Goal: Task Accomplishment & Management: Use online tool/utility

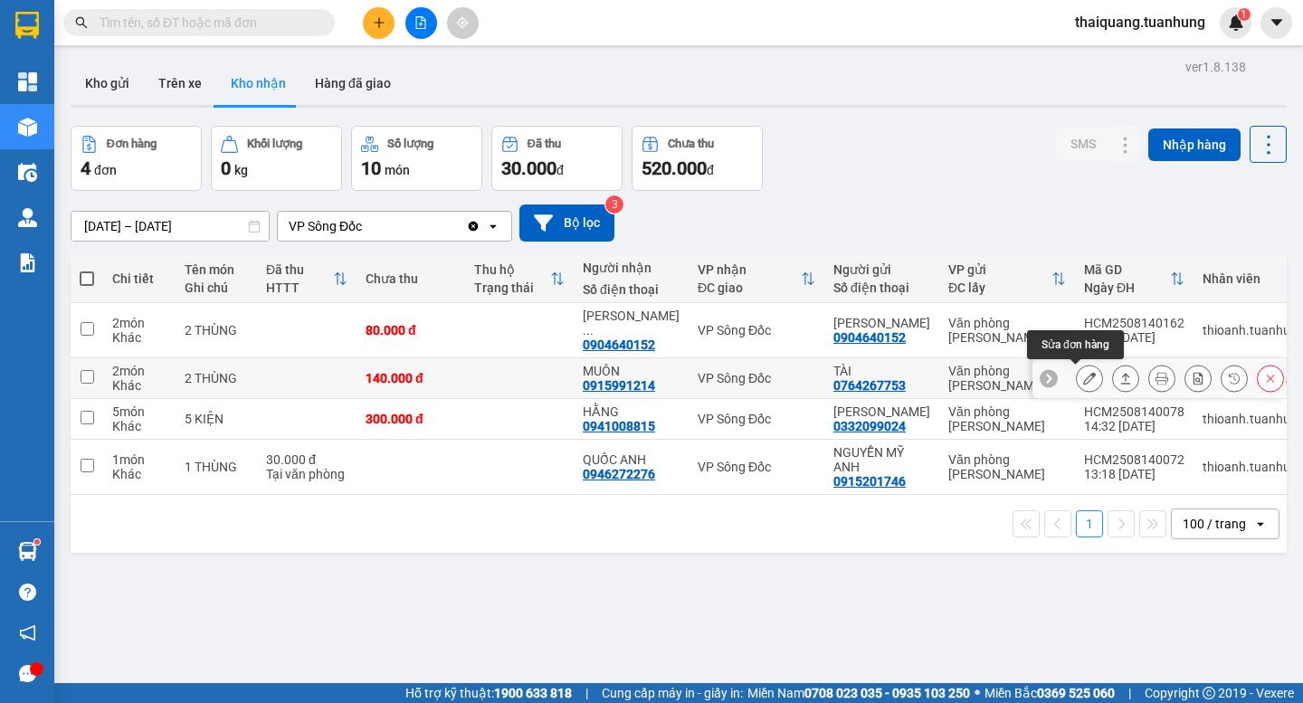
click at [1083, 382] on icon at bounding box center [1089, 378] width 13 height 13
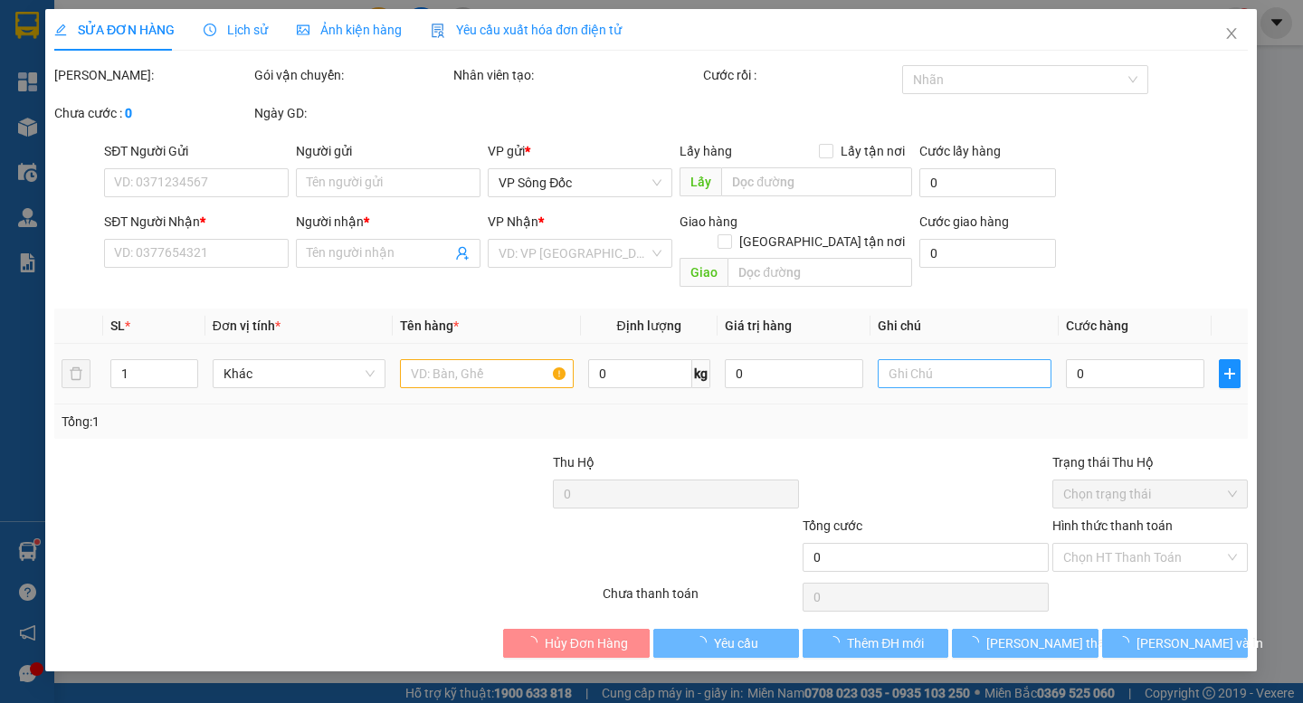
type input "0764267753"
type input "TÀI"
type input "0915991214"
type input "MUÔN"
type input "140.000"
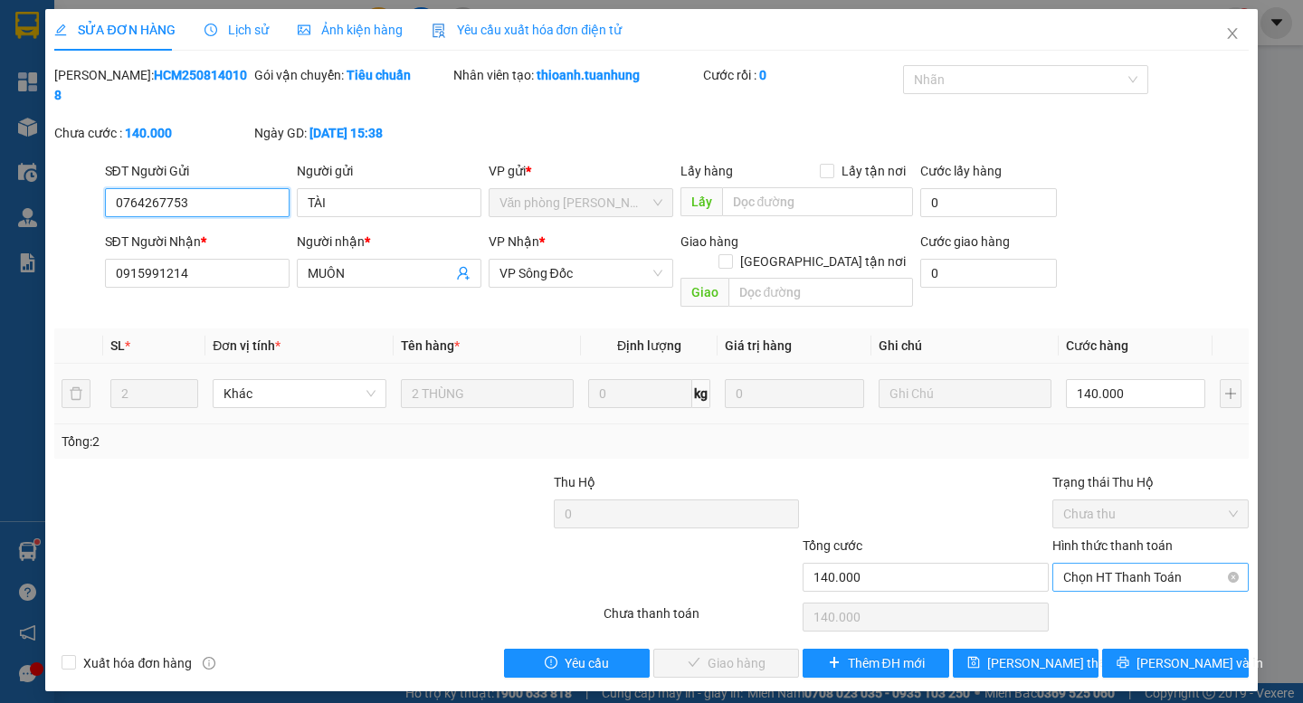
click at [1115, 564] on span "Chọn HT Thanh Toán" at bounding box center [1150, 577] width 175 height 27
drag, startPoint x: 1114, startPoint y: 564, endPoint x: 1074, endPoint y: 567, distance: 39.9
click at [1111, 565] on div "Tại văn phòng" at bounding box center [1150, 574] width 175 height 20
type input "0"
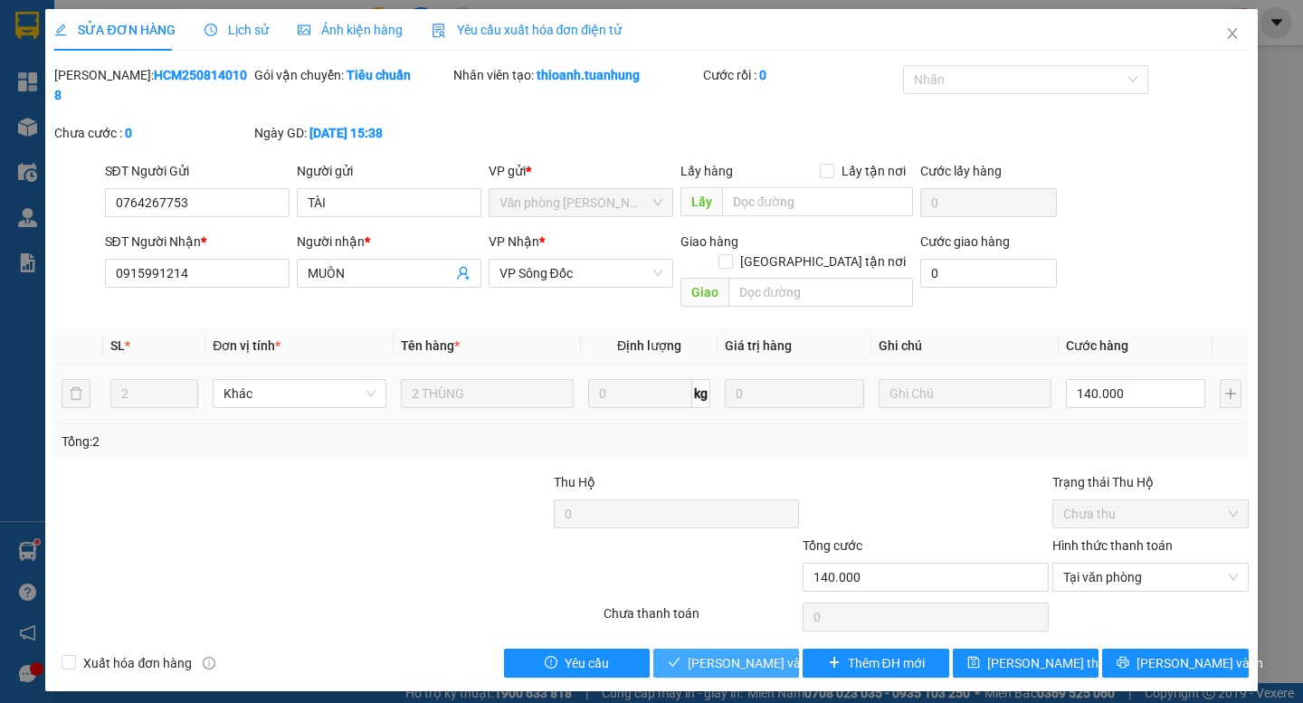
click at [704, 653] on span "[PERSON_NAME] và Giao hàng" at bounding box center [774, 663] width 174 height 20
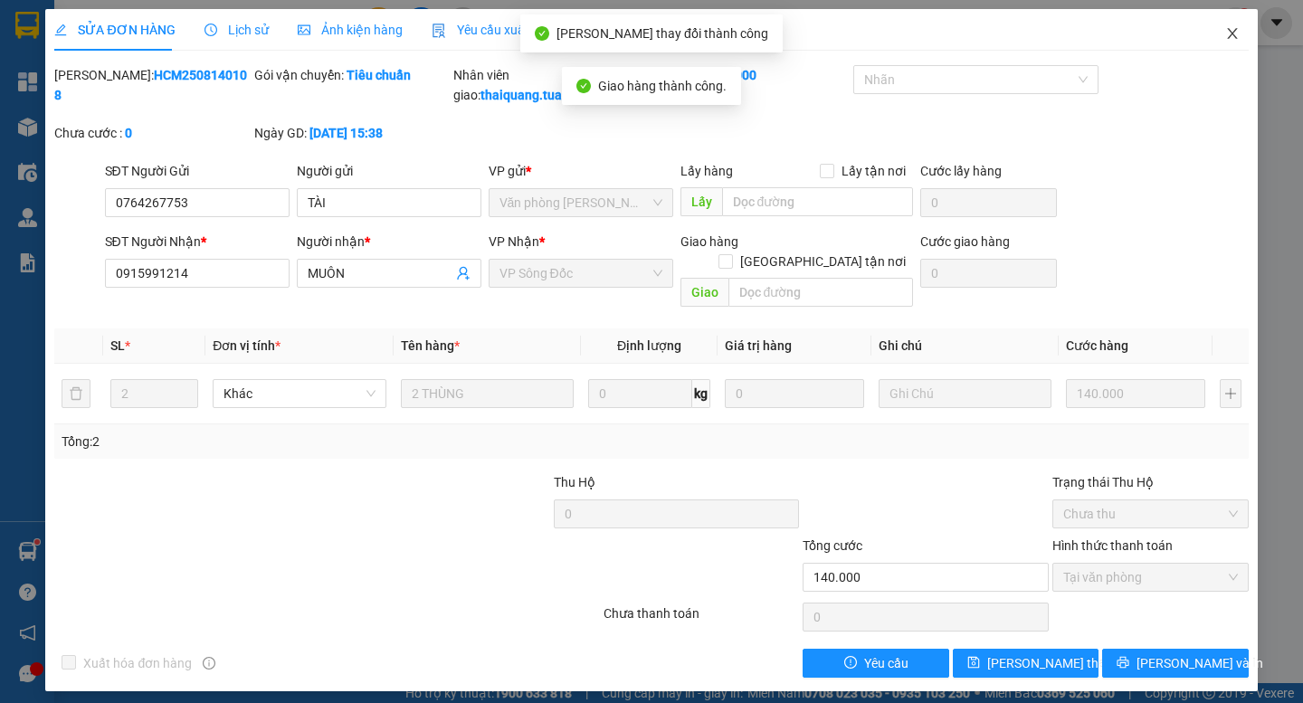
click at [1234, 31] on icon "close" at bounding box center [1232, 33] width 14 height 14
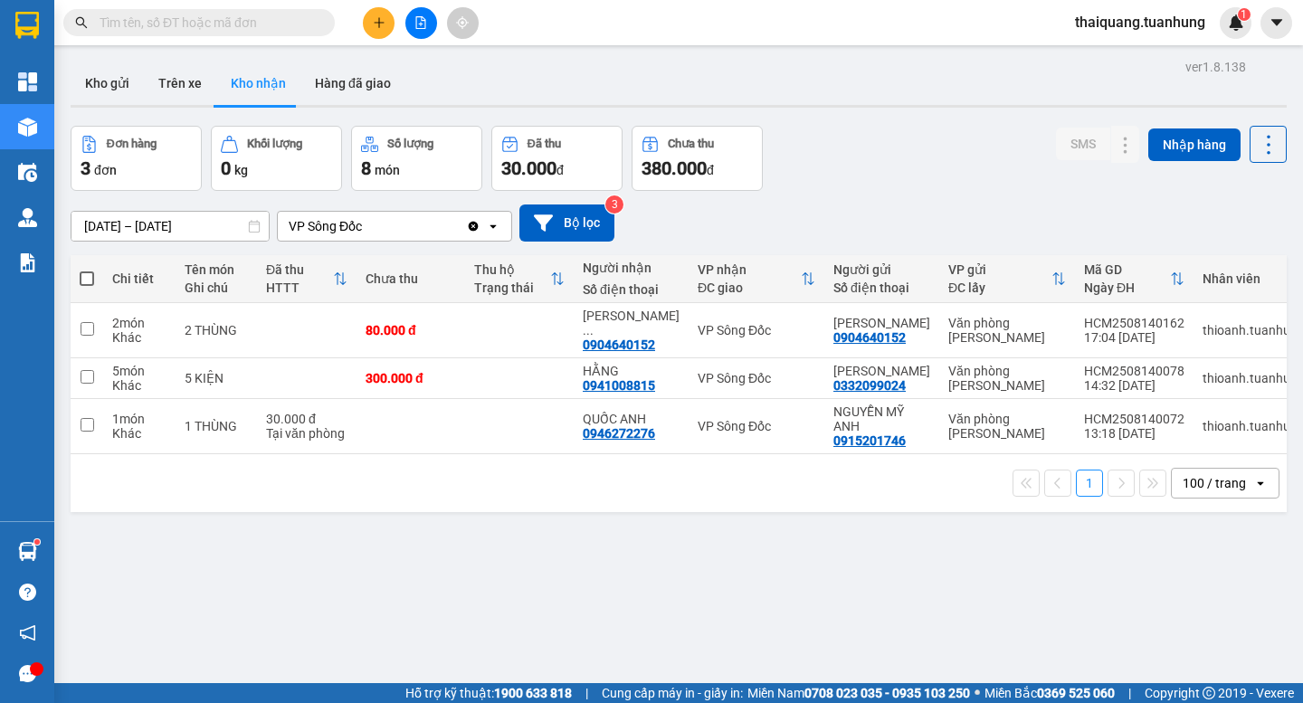
drag, startPoint x: 820, startPoint y: 80, endPoint x: 682, endPoint y: 14, distance: 152.1
click at [819, 81] on div "Kho gửi Trên xe Kho nhận Hàng đã giao" at bounding box center [679, 86] width 1216 height 48
